Goal: Information Seeking & Learning: Learn about a topic

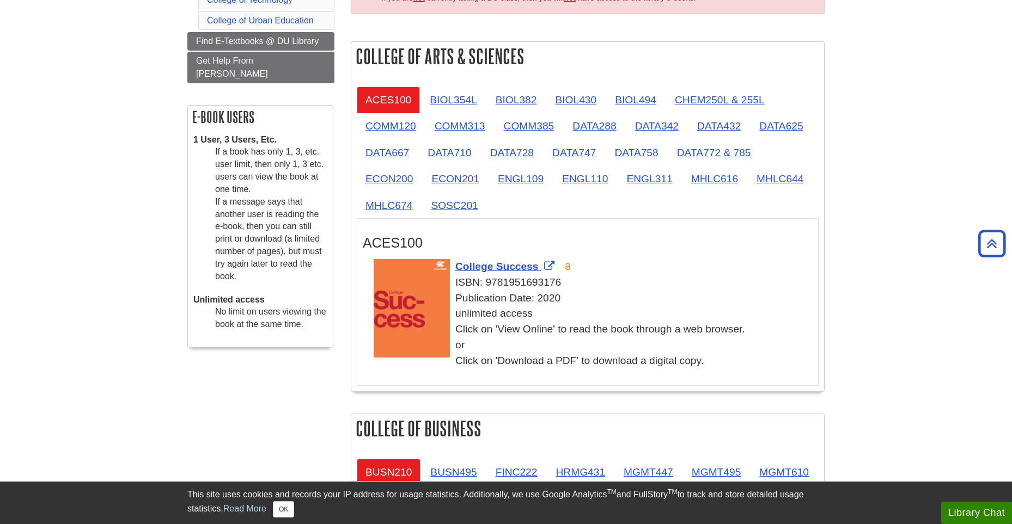
scroll to position [272, 0]
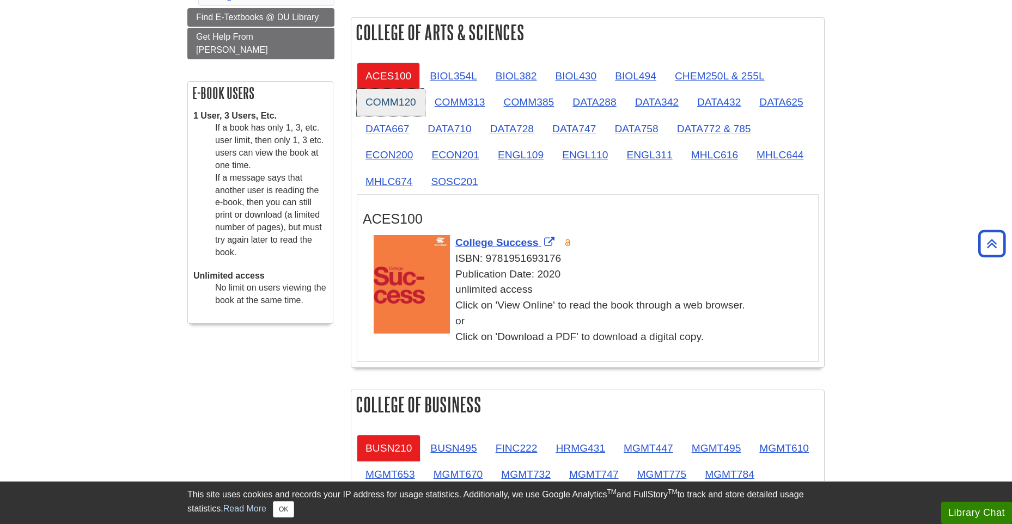
click at [386, 101] on link "COMM120" at bounding box center [391, 102] width 68 height 27
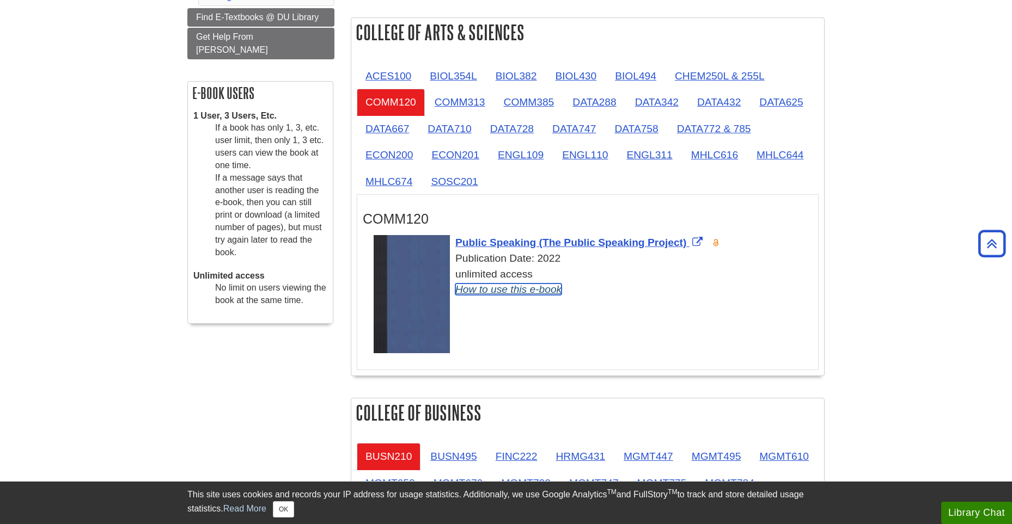
click at [544, 287] on link "How to use this e-book" at bounding box center [508, 289] width 106 height 11
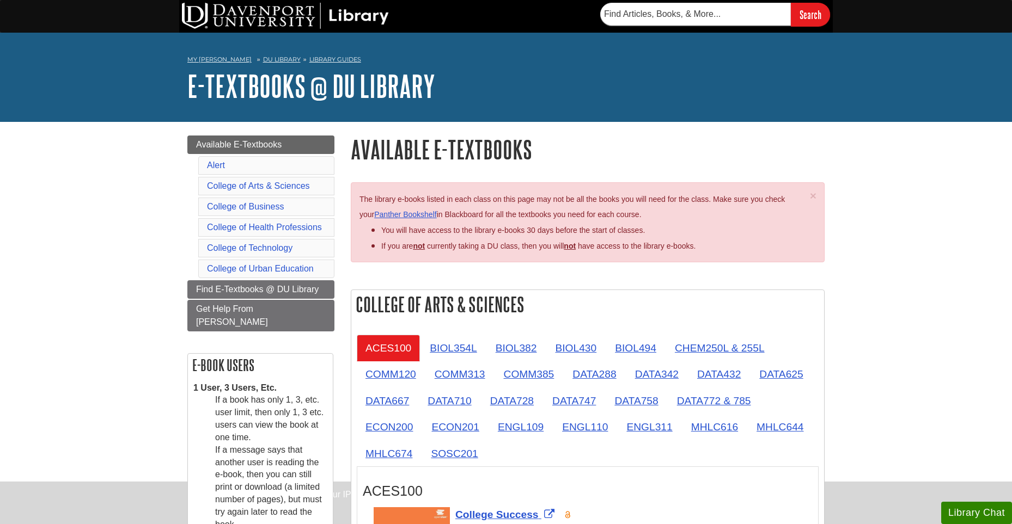
scroll to position [272, 0]
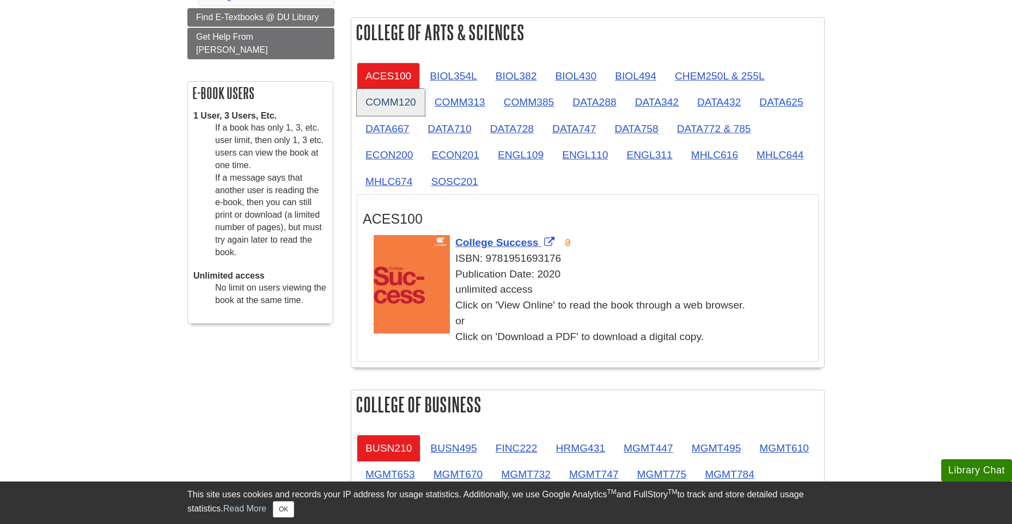
click at [391, 106] on link "COMM120" at bounding box center [391, 102] width 68 height 27
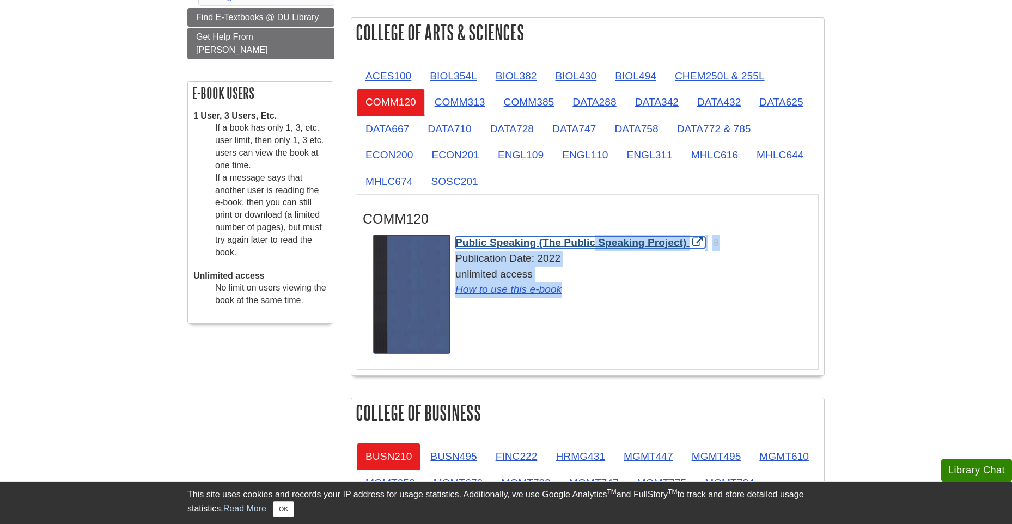
drag, startPoint x: 528, startPoint y: 244, endPoint x: 641, endPoint y: 348, distance: 154.1
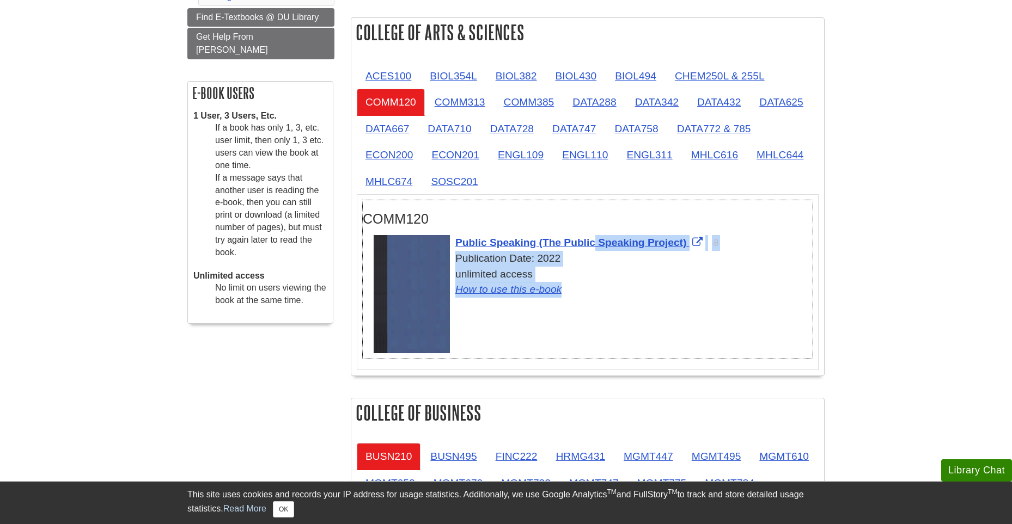
click at [641, 338] on div "Public Speaking (The Public Speaking Project) Publication Date: 2022 unlimited …" at bounding box center [592, 297] width 439 height 124
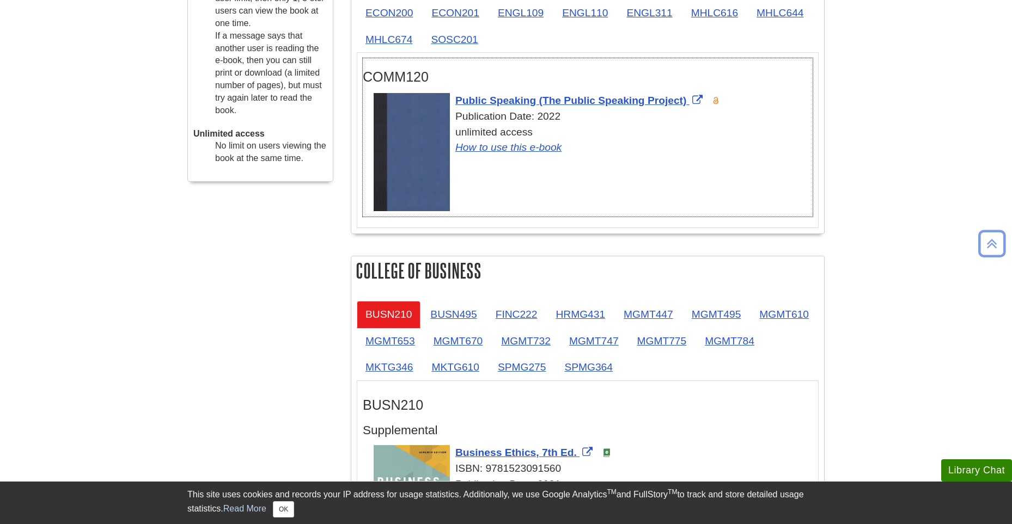
scroll to position [490, 0]
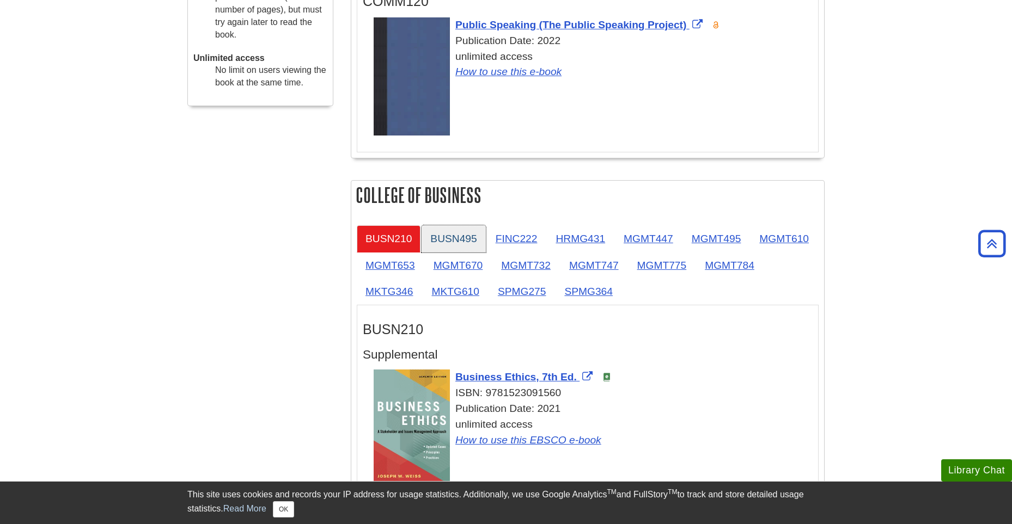
click at [465, 247] on link "BUSN495" at bounding box center [453, 238] width 64 height 27
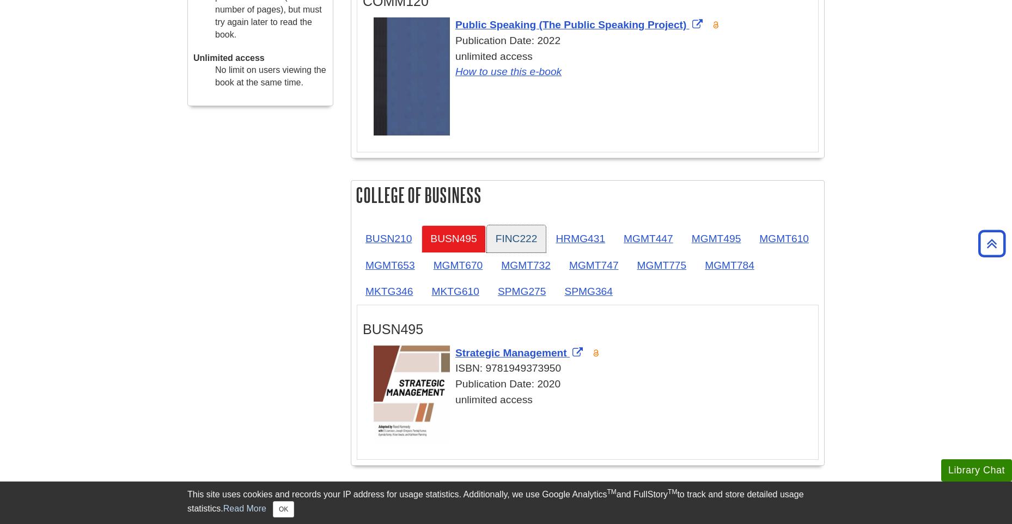
click at [533, 243] on link "FINC222" at bounding box center [516, 238] width 59 height 27
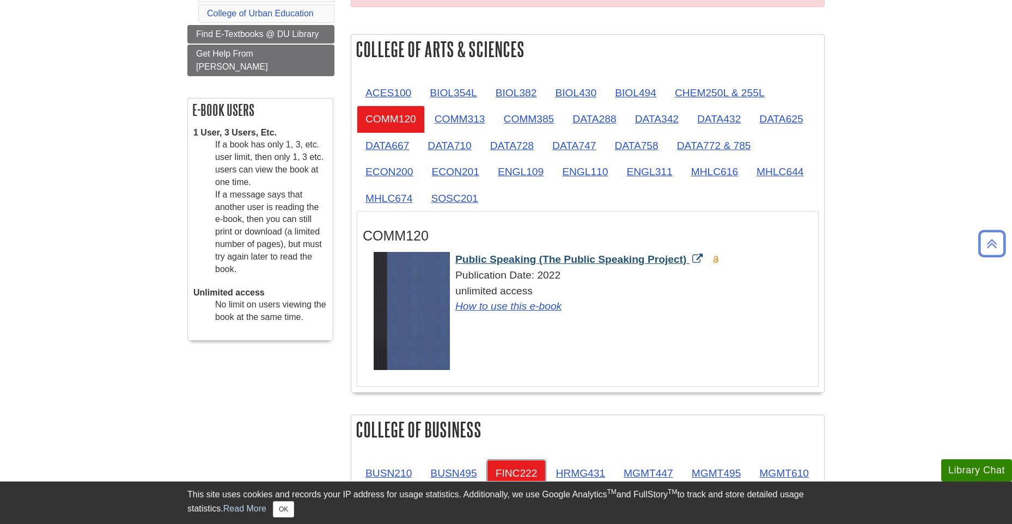
scroll to position [272, 0]
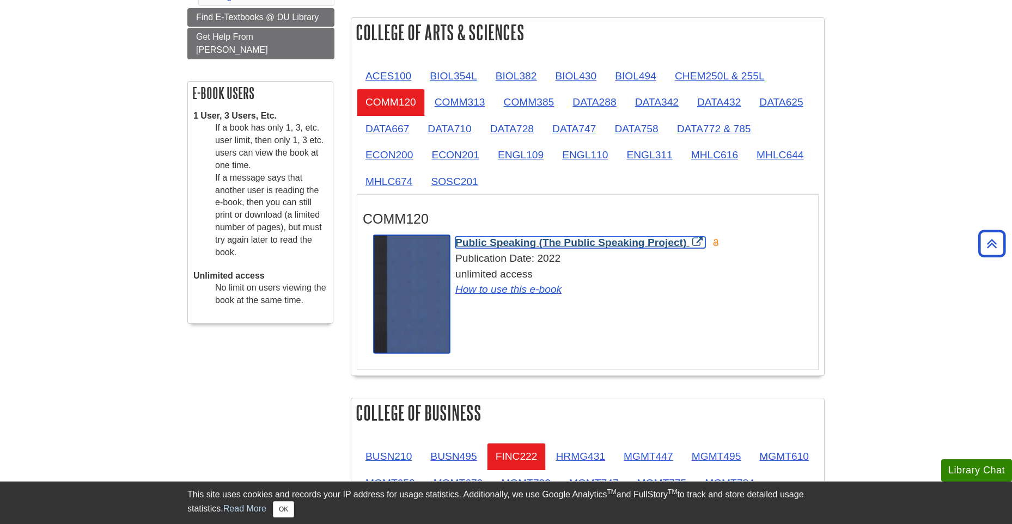
click at [585, 240] on span "Public Speaking (The Public Speaking Project)" at bounding box center [570, 242] width 231 height 11
